Goal: Information Seeking & Learning: Learn about a topic

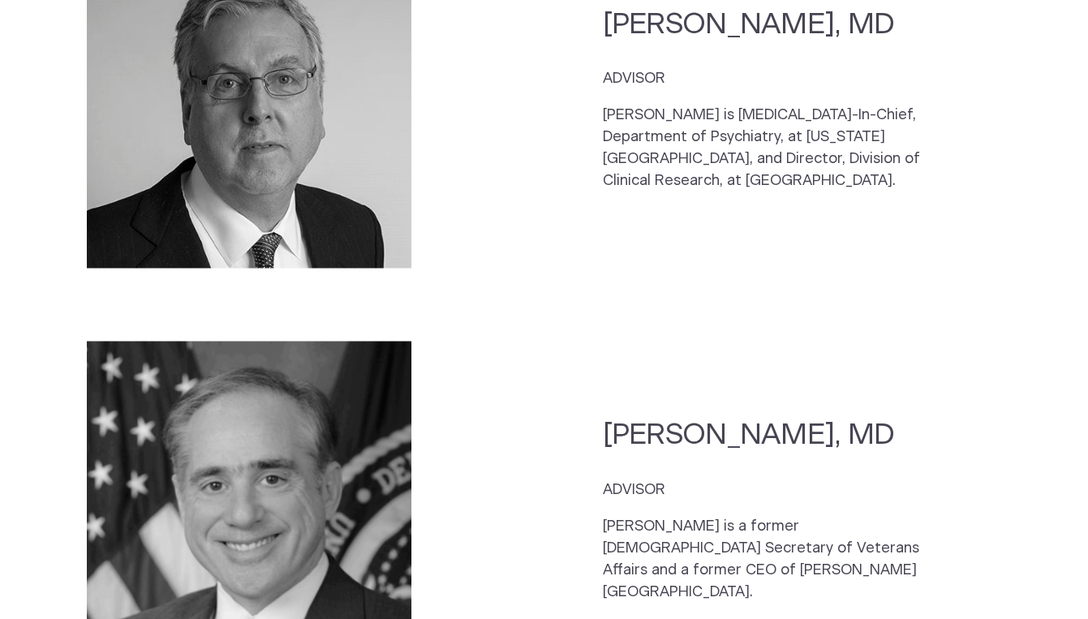
scroll to position [2827, 0]
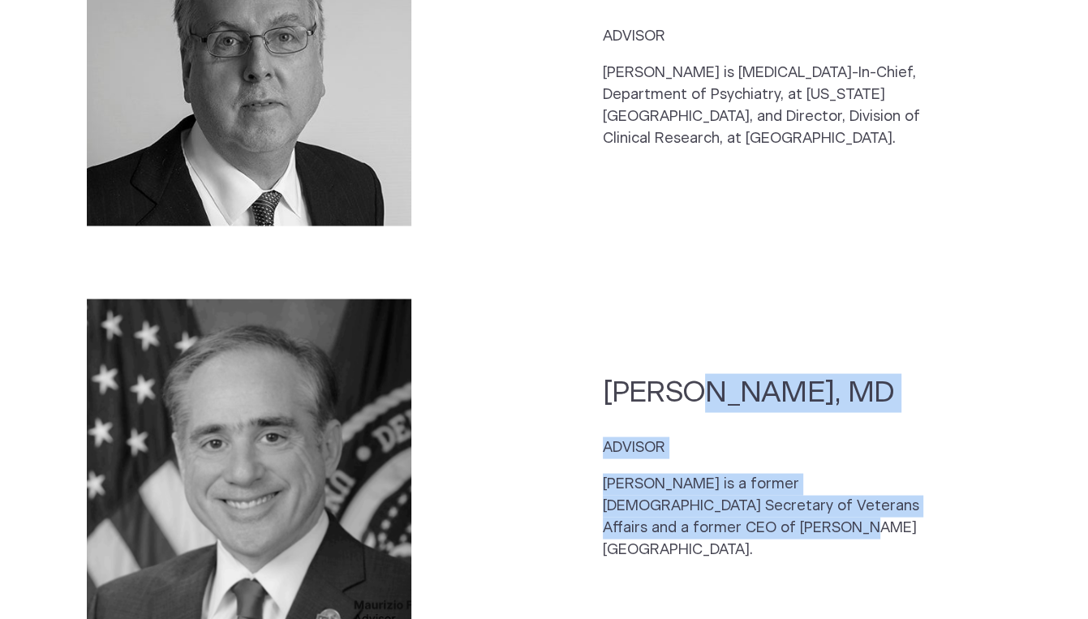
drag, startPoint x: 623, startPoint y: 444, endPoint x: 598, endPoint y: 340, distance: 106.9
click at [598, 340] on section "David Shulkin, MD ADVISOR Dr. Shulkin is a former US Secretary of Veterans Affa…" at bounding box center [544, 475] width 1001 height 381
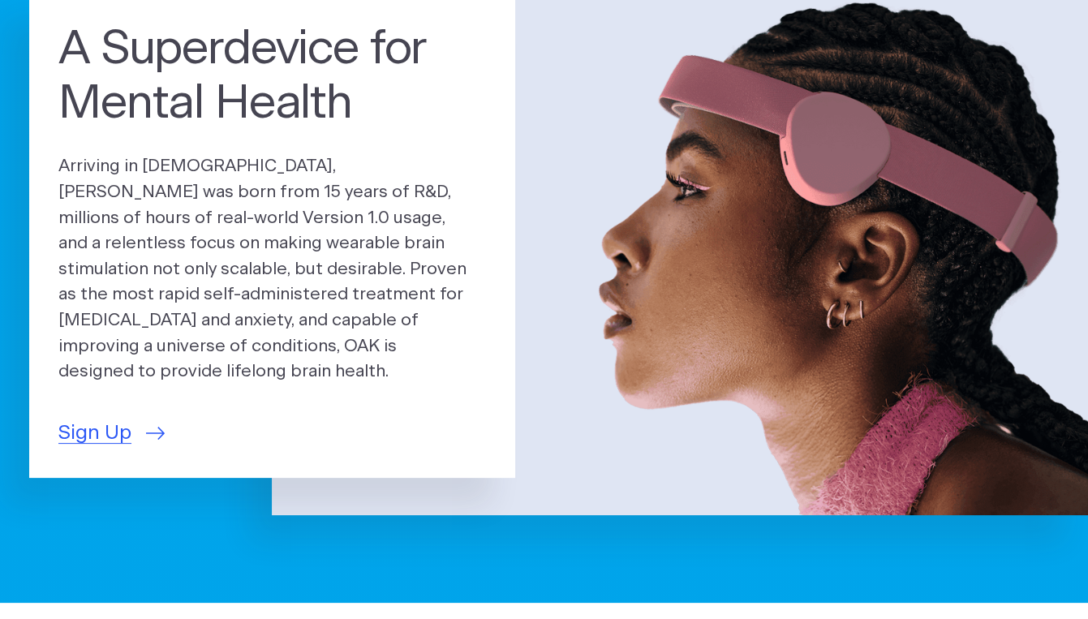
scroll to position [135, 0]
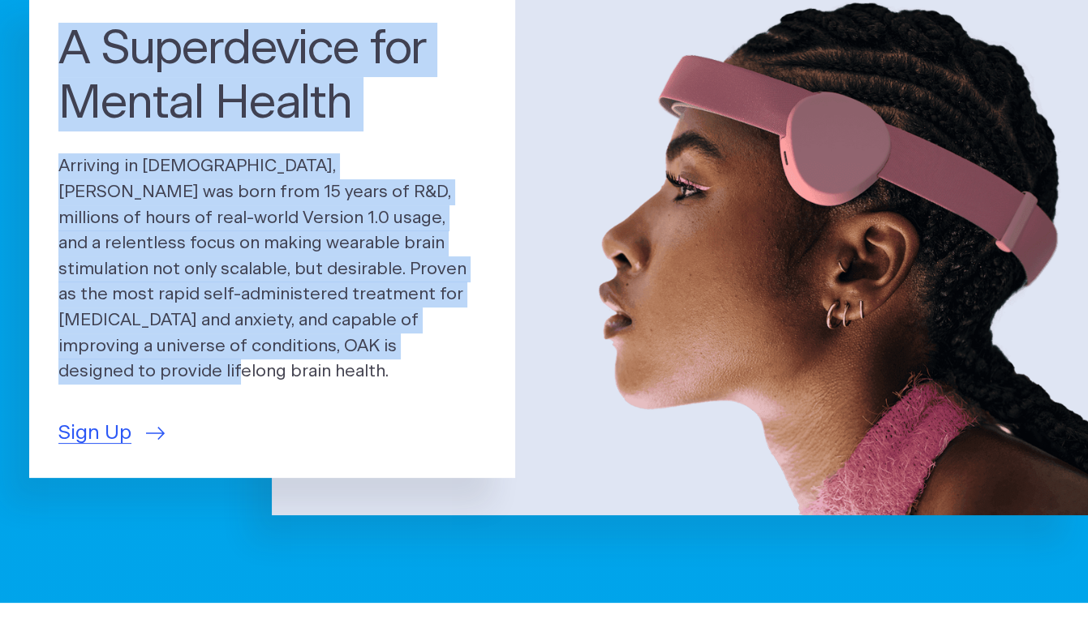
drag, startPoint x: 380, startPoint y: 349, endPoint x: 37, endPoint y: 60, distance: 448.6
click at [37, 60] on div "A Superdevice for Mental Health Arriving in [DEMOGRAPHIC_DATA], [PERSON_NAME] w…" at bounding box center [272, 236] width 486 height 484
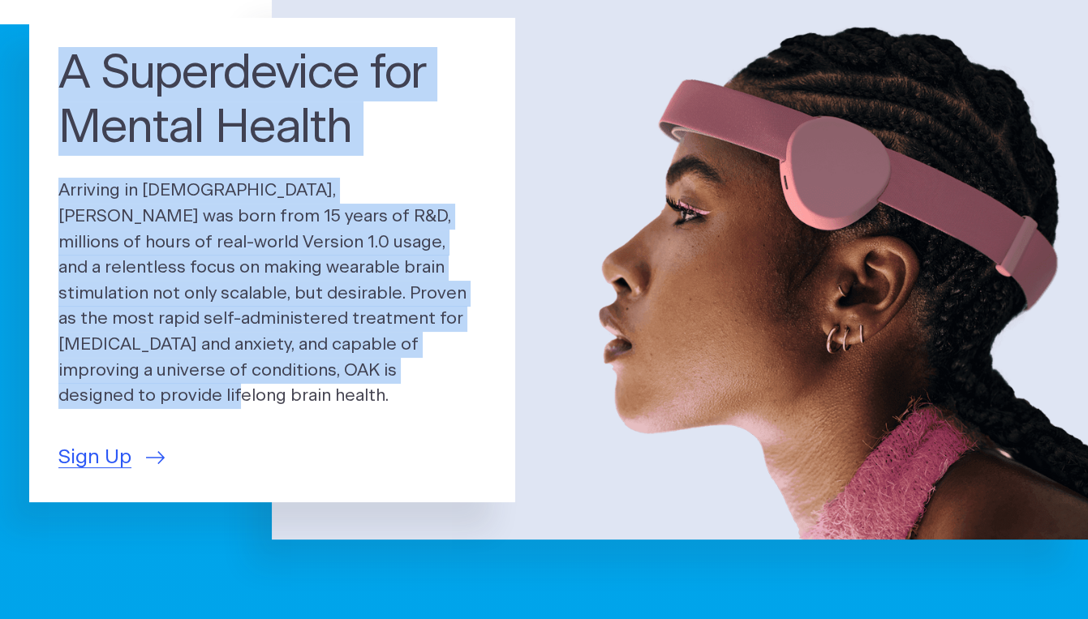
scroll to position [126, 0]
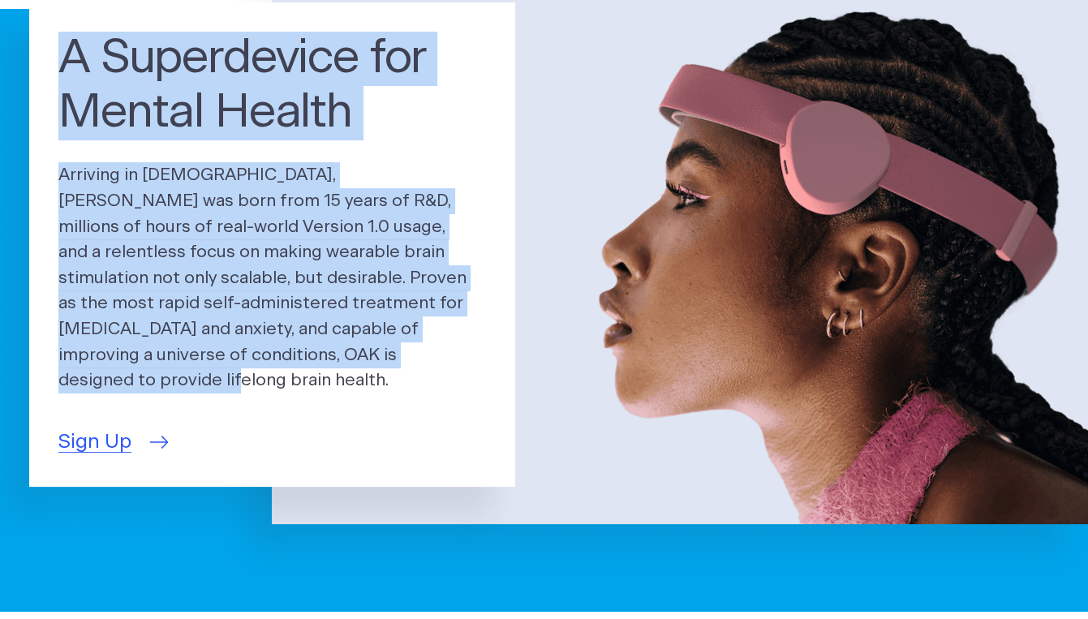
click at [101, 433] on span "Sign Up" at bounding box center [94, 443] width 73 height 30
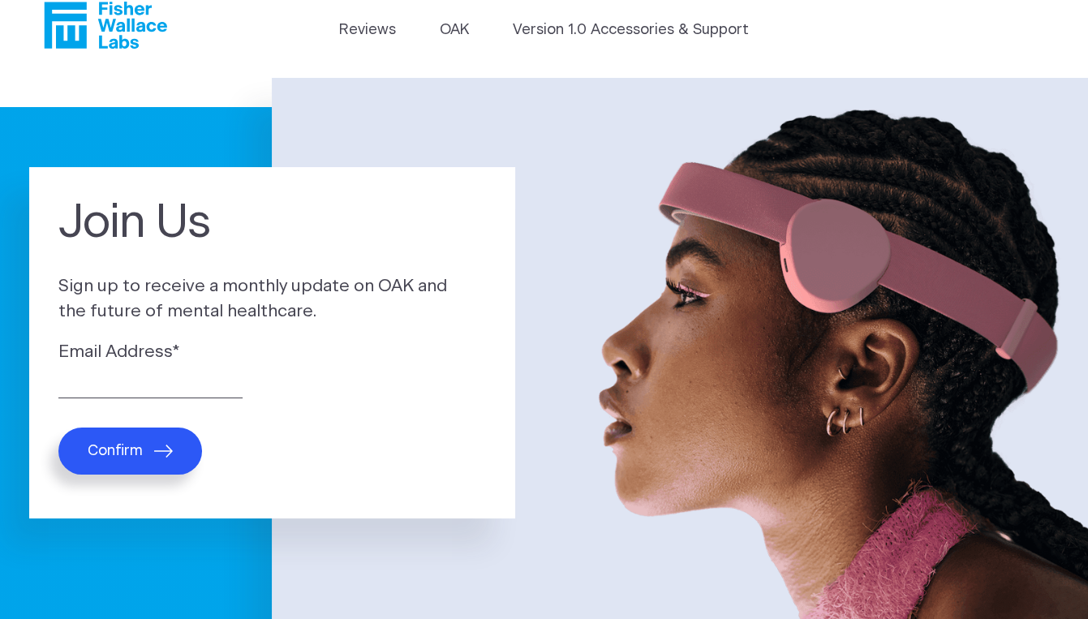
scroll to position [29, 0]
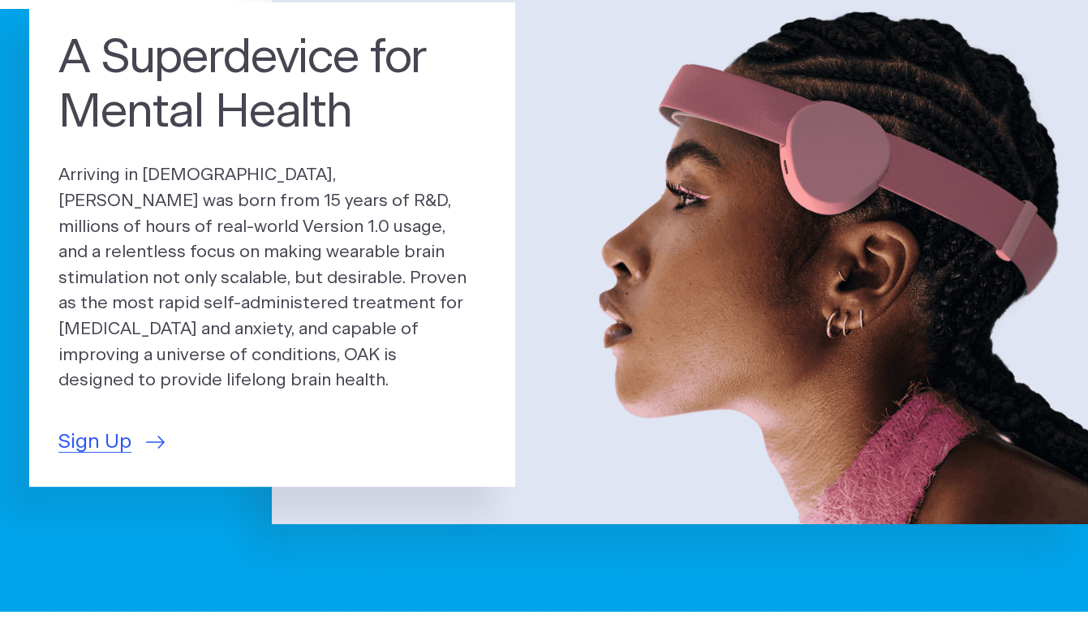
scroll to position [125, 0]
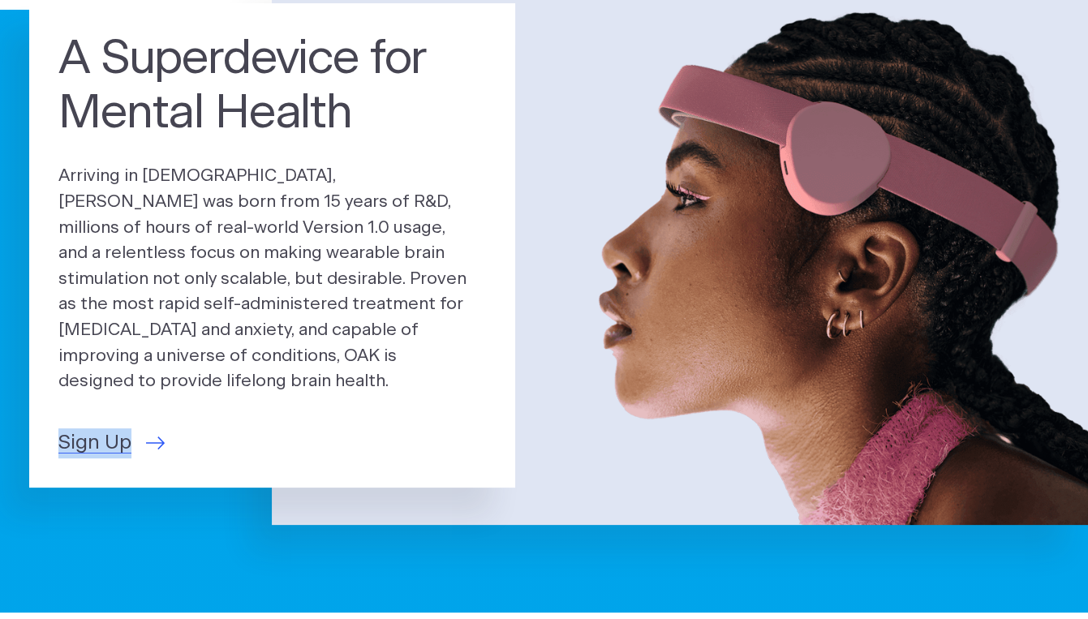
drag, startPoint x: 188, startPoint y: 429, endPoint x: 40, endPoint y: 428, distance: 148.5
click at [40, 428] on div "A Superdevice for Mental Health Arriving in [DEMOGRAPHIC_DATA], [PERSON_NAME] w…" at bounding box center [272, 245] width 486 height 484
drag, startPoint x: 217, startPoint y: 433, endPoint x: 49, endPoint y: 433, distance: 168.0
click at [49, 433] on div "A Superdevice for Mental Health Arriving in [DEMOGRAPHIC_DATA], [PERSON_NAME] w…" at bounding box center [272, 245] width 486 height 484
copy span "Sign Up"
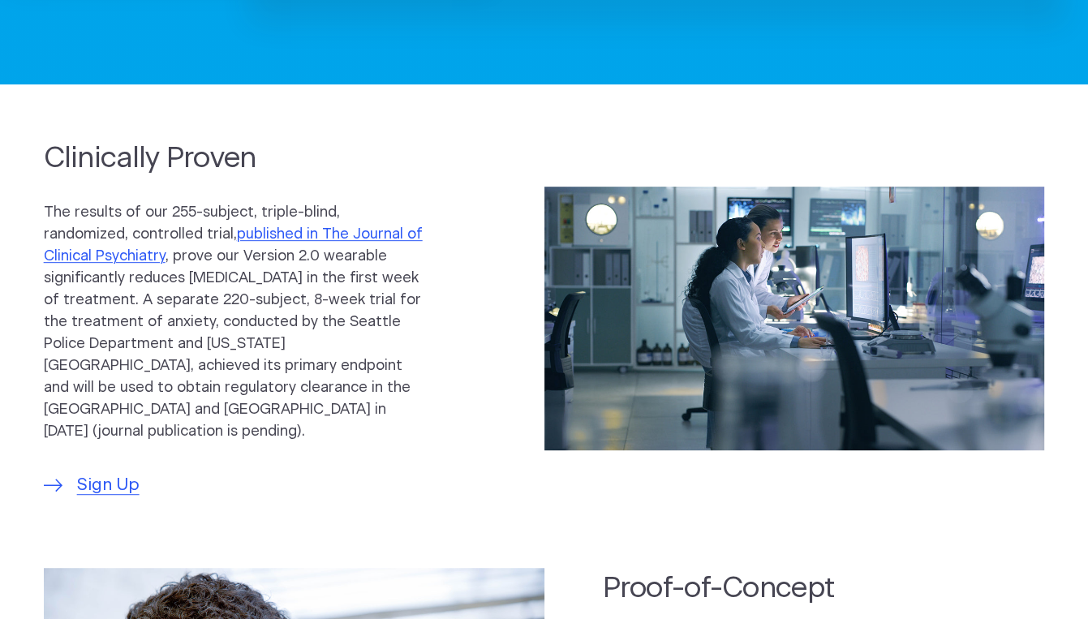
scroll to position [654, 0]
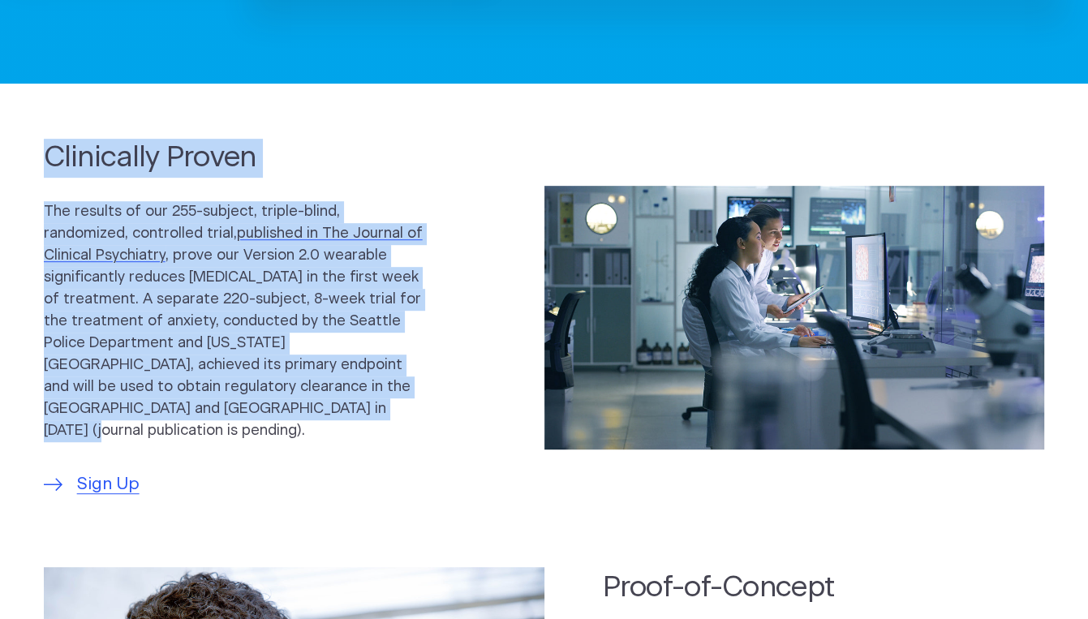
drag, startPoint x: 52, startPoint y: 163, endPoint x: 288, endPoint y: 407, distance: 339.2
click at [288, 407] on div "Clinically Proven The results of our 255-subject, triple-blind, randomized, con…" at bounding box center [265, 318] width 442 height 359
copy div "Clinically Proven The results of our 255-subject, triple-blind, randomized, con…"
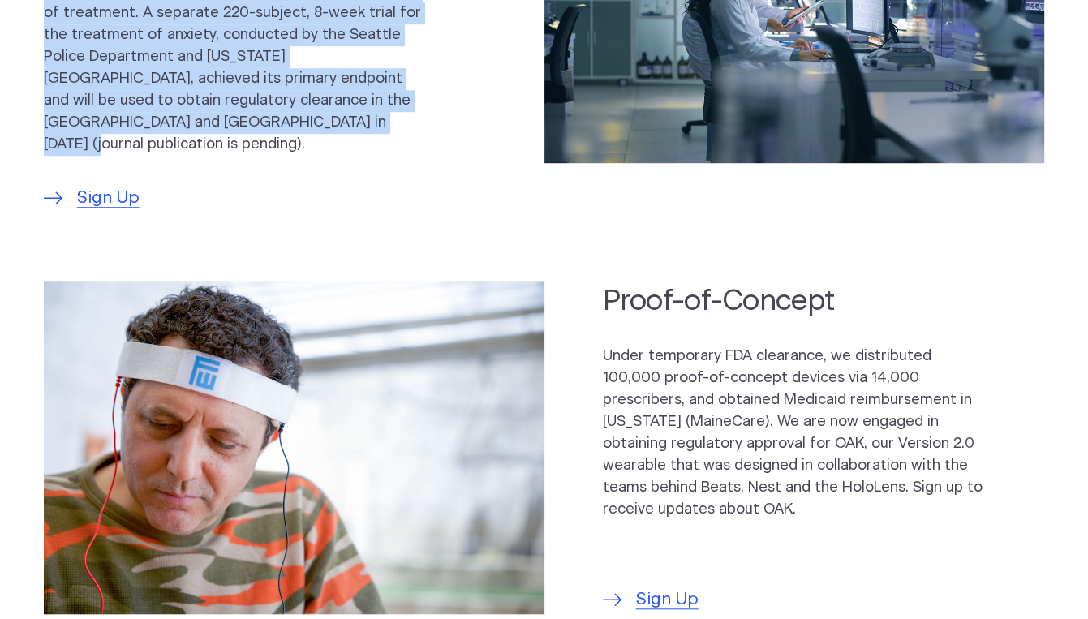
scroll to position [1002, 0]
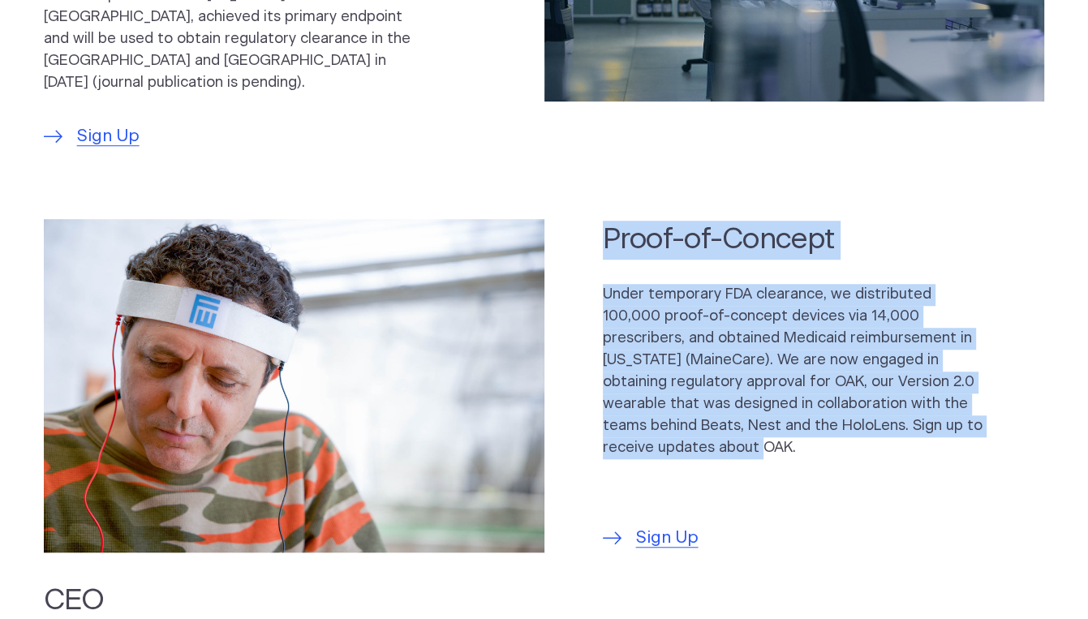
drag, startPoint x: 644, startPoint y: 298, endPoint x: 743, endPoint y: 417, distance: 155.0
click at [742, 418] on div "Proof-of-Concept Under temporary FDA clearance, we distributed 100,000 proof-of…" at bounding box center [824, 385] width 442 height 329
copy div "Proof-of-Concept Under temporary FDA clearance, we distributed 100,000 proof-of…"
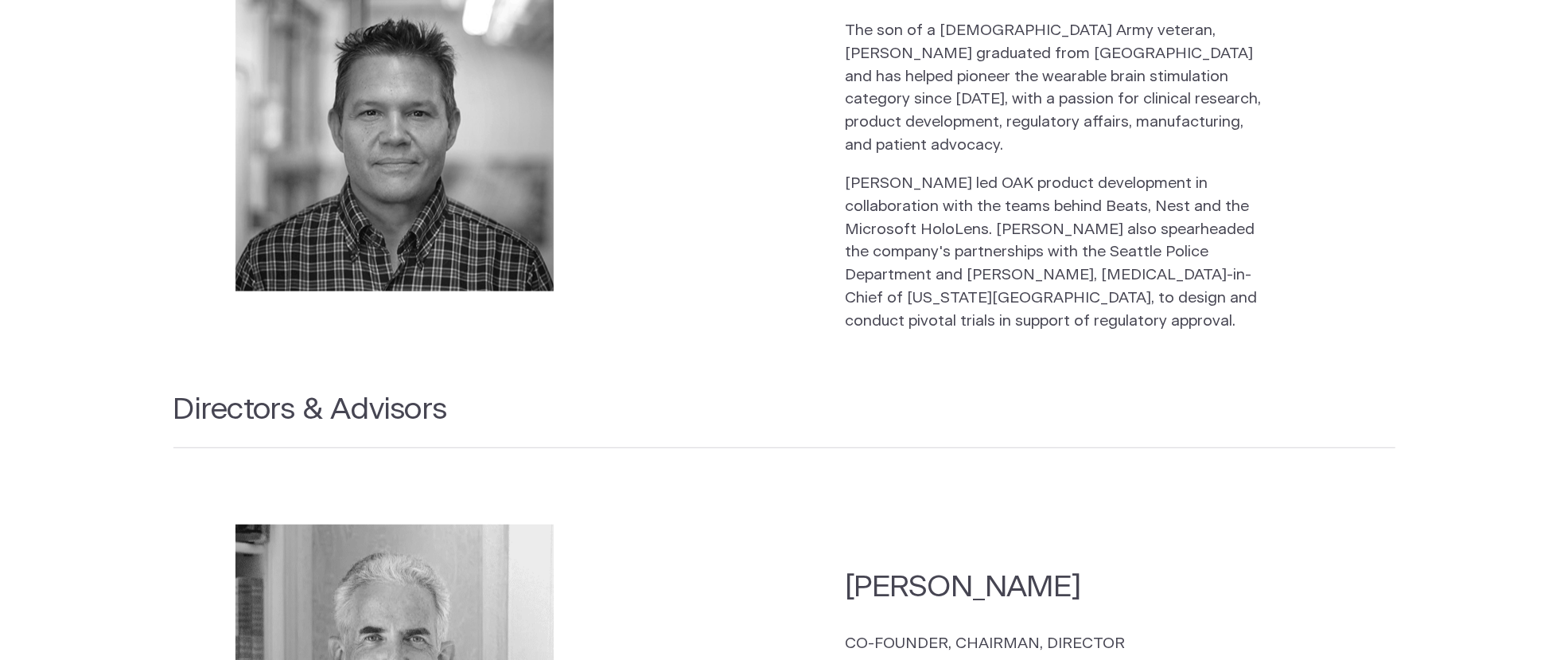
scroll to position [1753, 0]
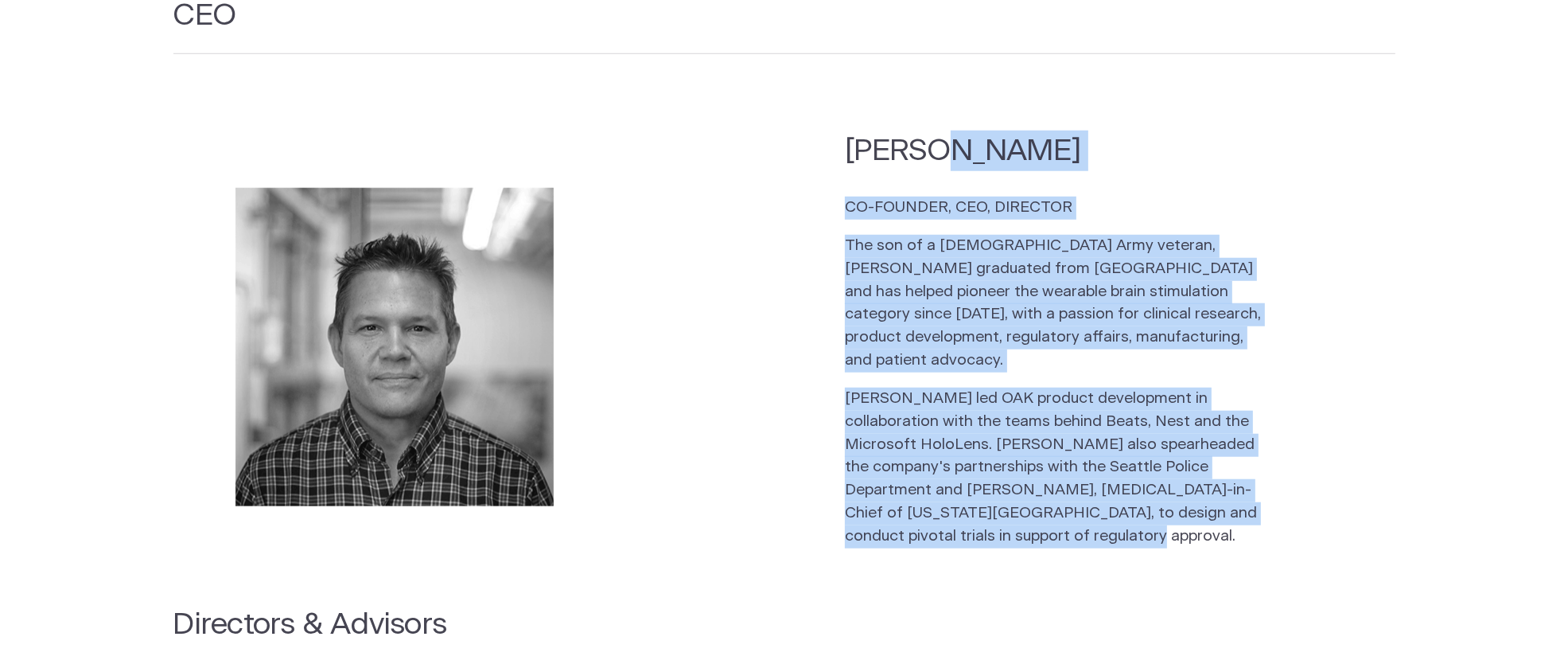
drag, startPoint x: 946, startPoint y: 509, endPoint x: 847, endPoint y: 140, distance: 382.0
click at [847, 140] on div "[PERSON_NAME] CO-FOUNDER, CEO, DIRECTOR The son of a [DEMOGRAPHIC_DATA] Army ve…" at bounding box center [1088, 346] width 487 height 432
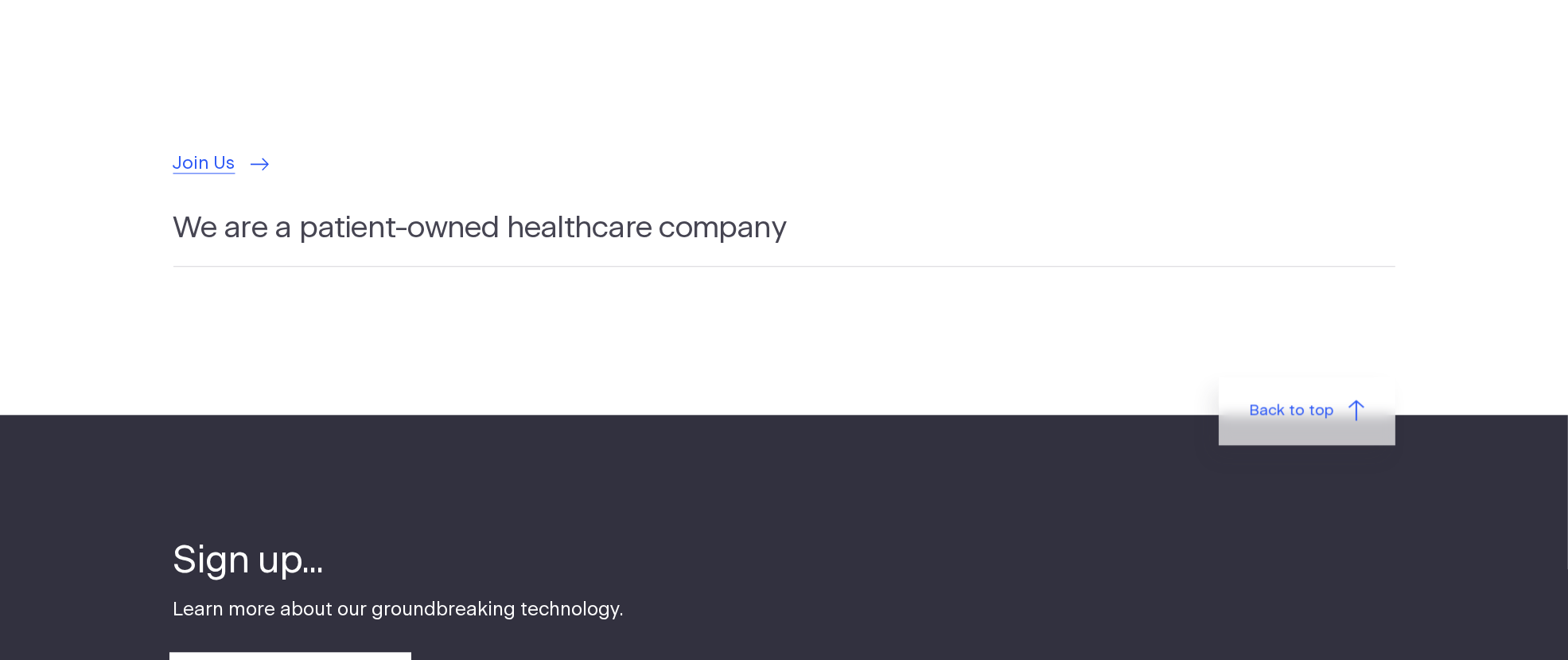
scroll to position [4882, 0]
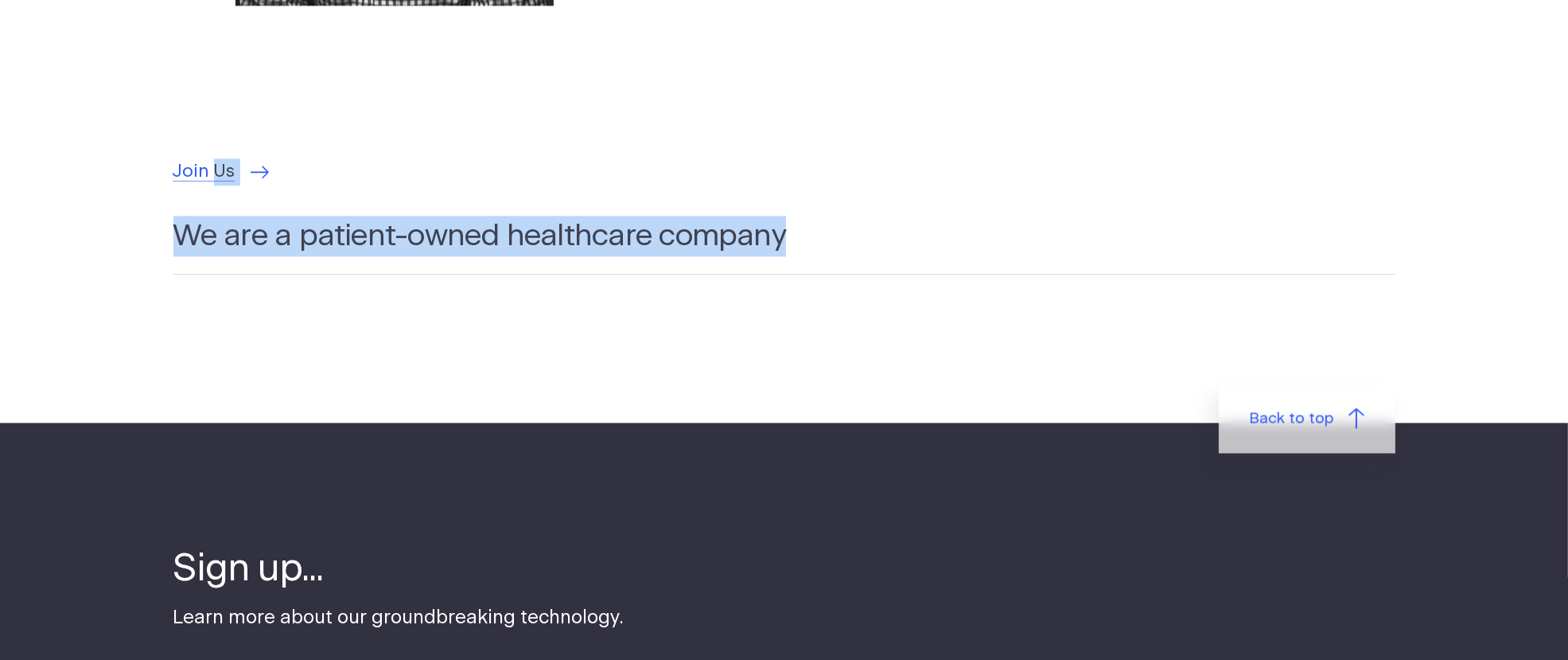
drag, startPoint x: 832, startPoint y: 215, endPoint x: 157, endPoint y: 124, distance: 681.1
copy main "Join Us We are a patient-owned healthcare company"
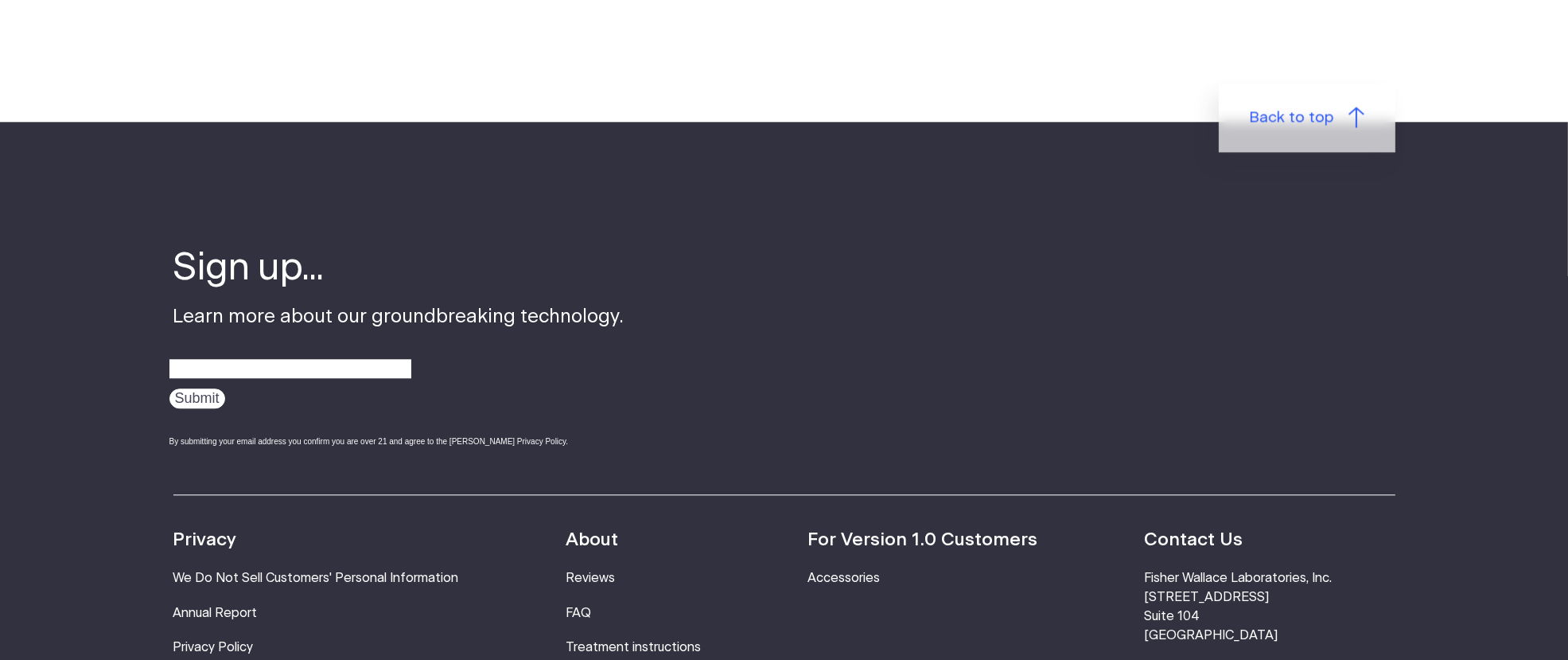
scroll to position [5526, 0]
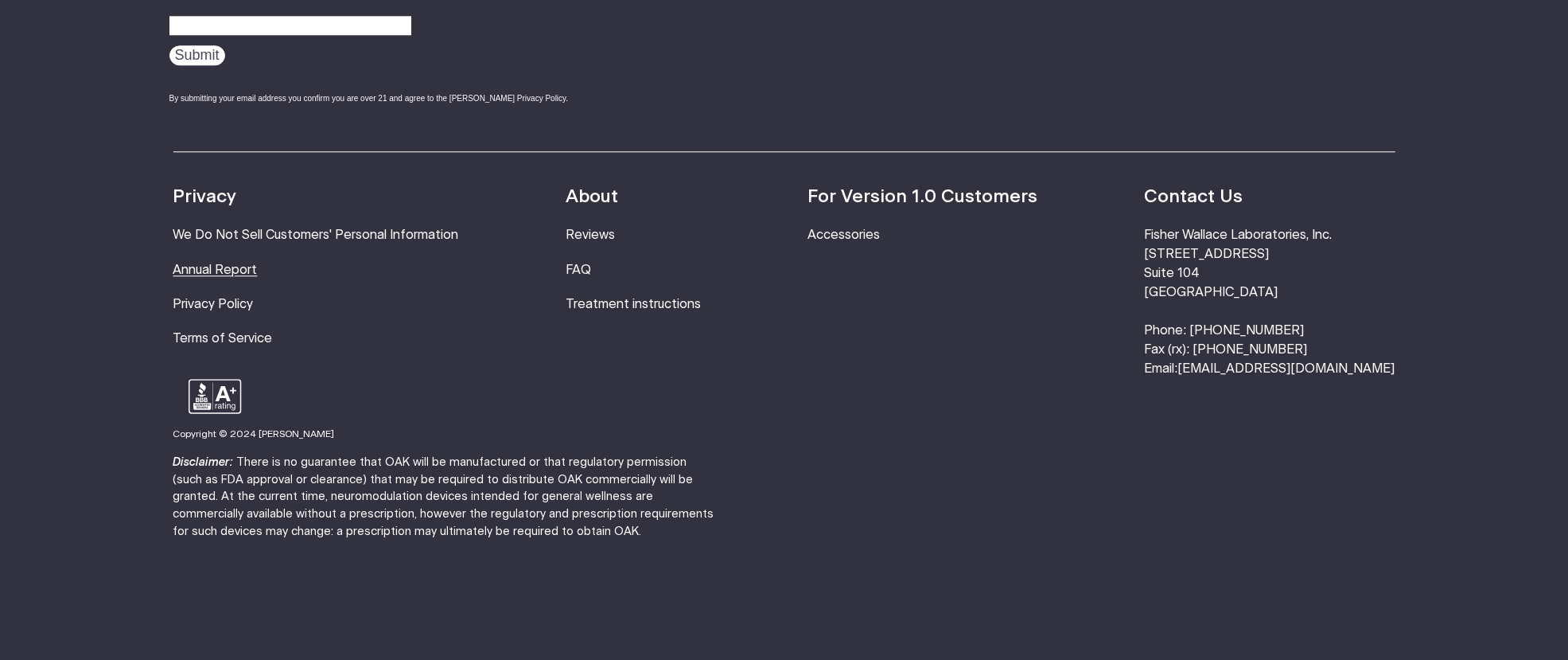
click at [232, 264] on link "Annual Report" at bounding box center [216, 270] width 84 height 13
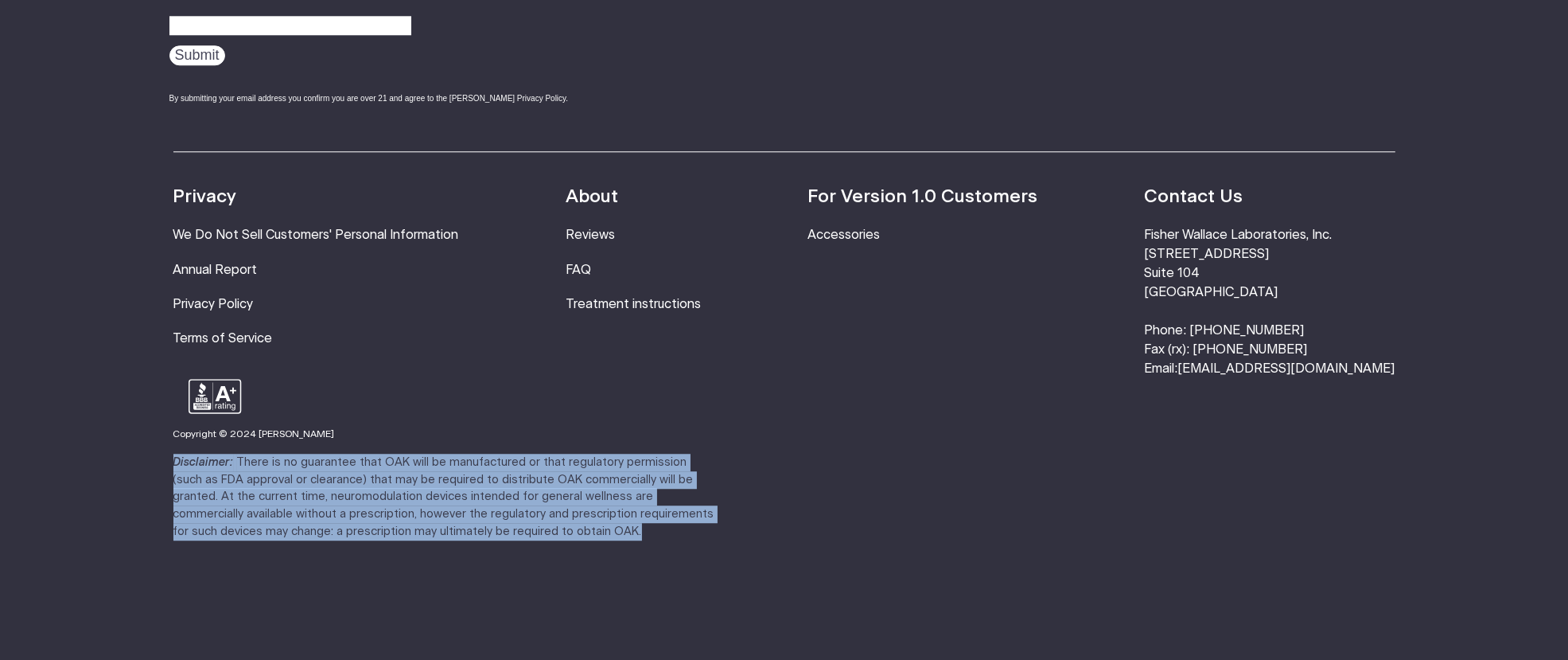
drag, startPoint x: 204, startPoint y: 515, endPoint x: 152, endPoint y: 432, distance: 97.9
click at [152, 432] on footer "Sign up... Learn more about our groundbreaking technology. Submit By submitting…" at bounding box center [784, 226] width 1568 height 894
copy p "Disclaimer: There is no guarantee that OAK will be manufactured or that regulat…"
